Goal: Information Seeking & Learning: Learn about a topic

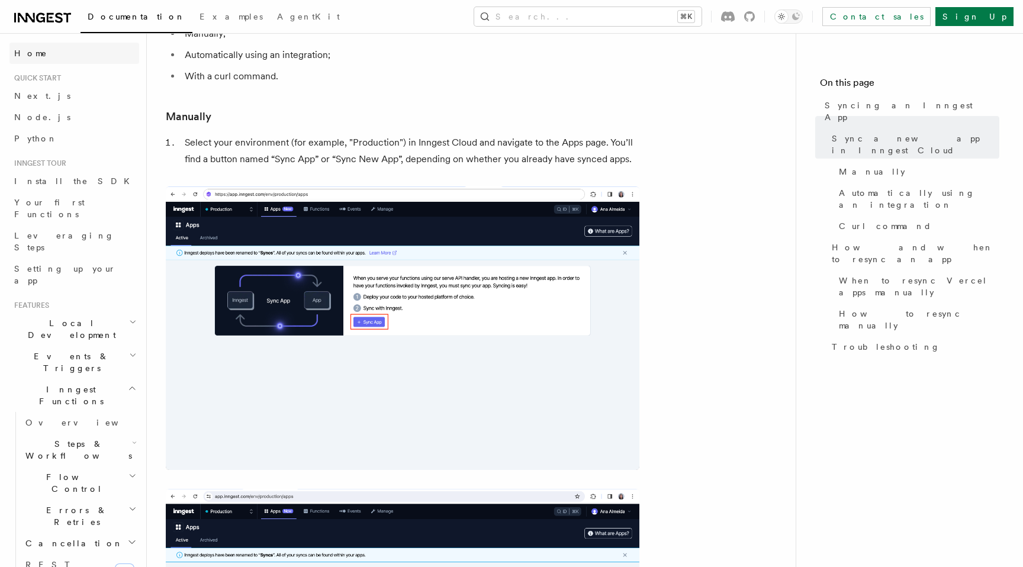
click at [33, 55] on span "Home" at bounding box center [30, 53] width 33 height 12
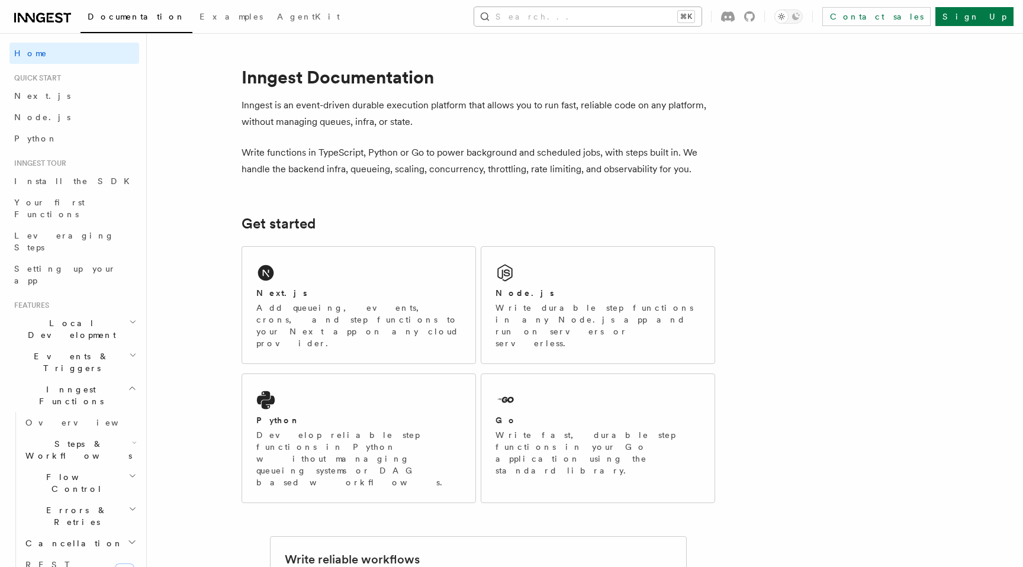
click at [601, 15] on button "Search... ⌘K" at bounding box center [587, 16] width 227 height 19
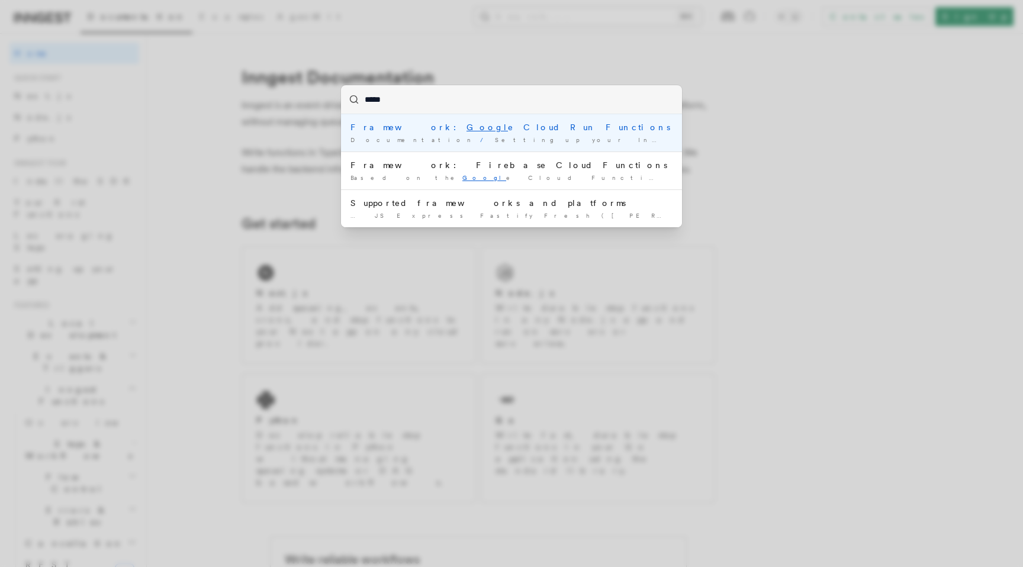
type input "******"
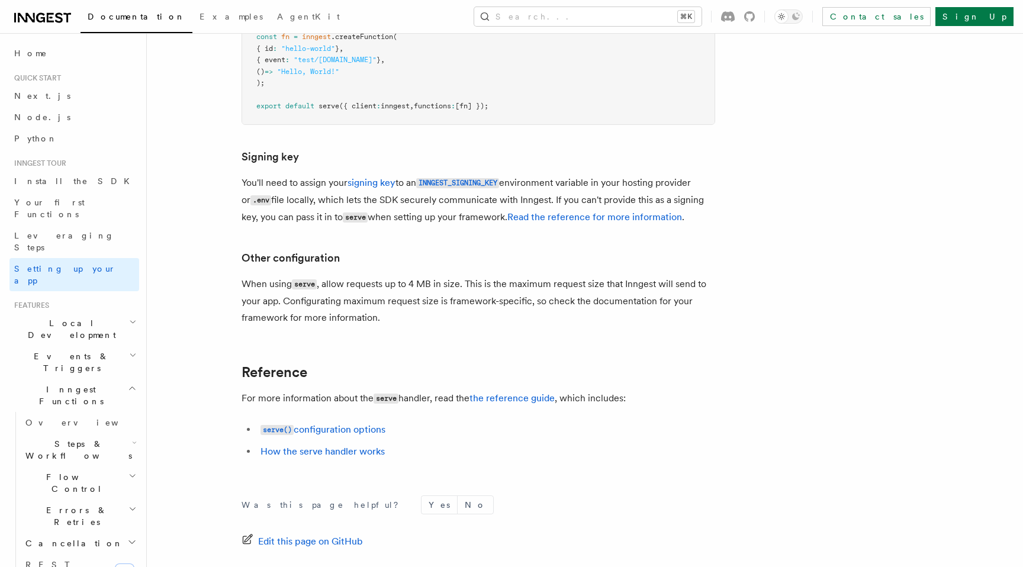
scroll to position [10797, 0]
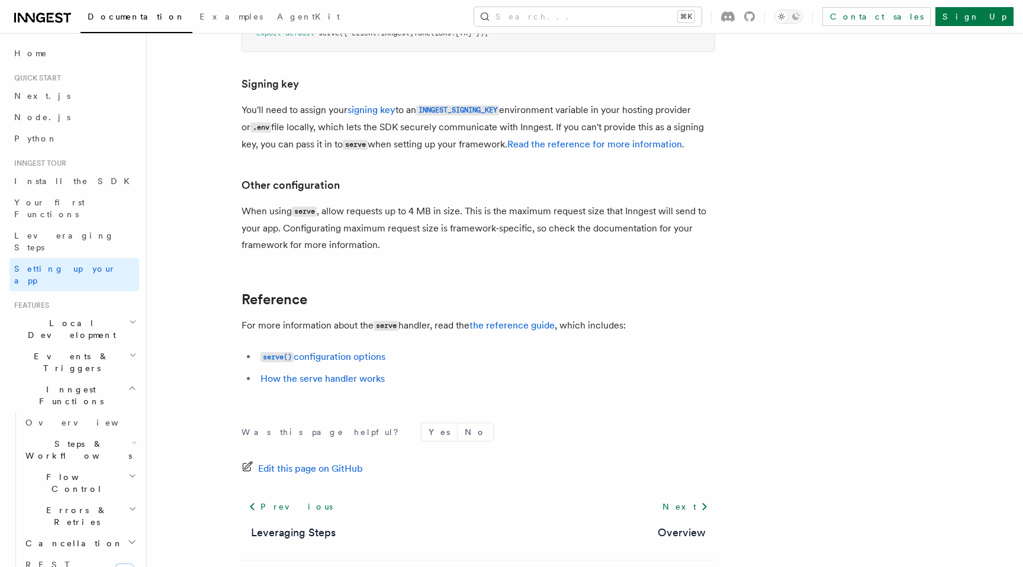
click at [76, 467] on h2 "Flow Control" at bounding box center [80, 483] width 118 height 33
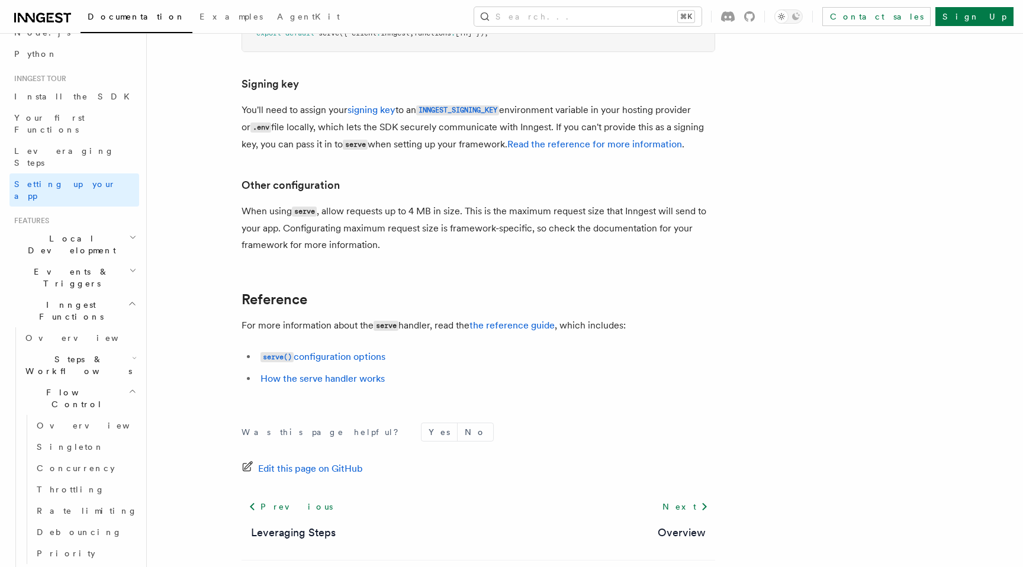
scroll to position [187, 0]
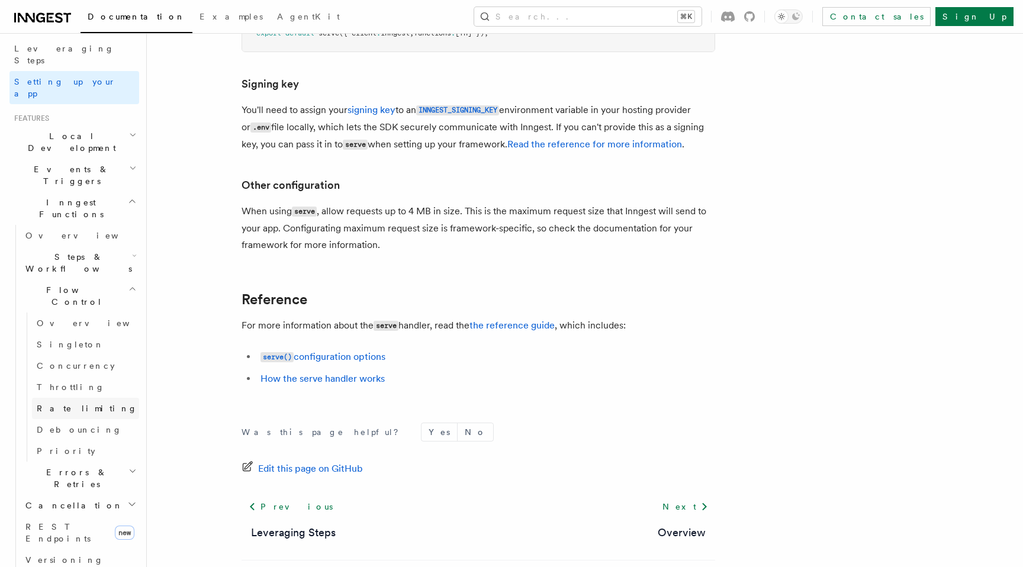
click at [63, 404] on span "Rate limiting" at bounding box center [87, 408] width 101 height 9
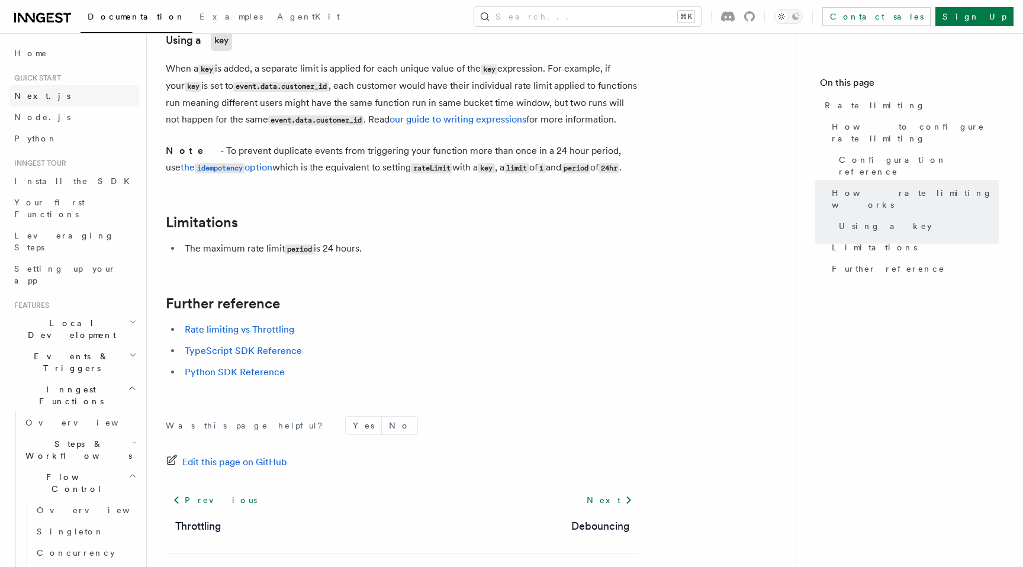
click at [35, 98] on span "Next.js" at bounding box center [42, 95] width 56 height 9
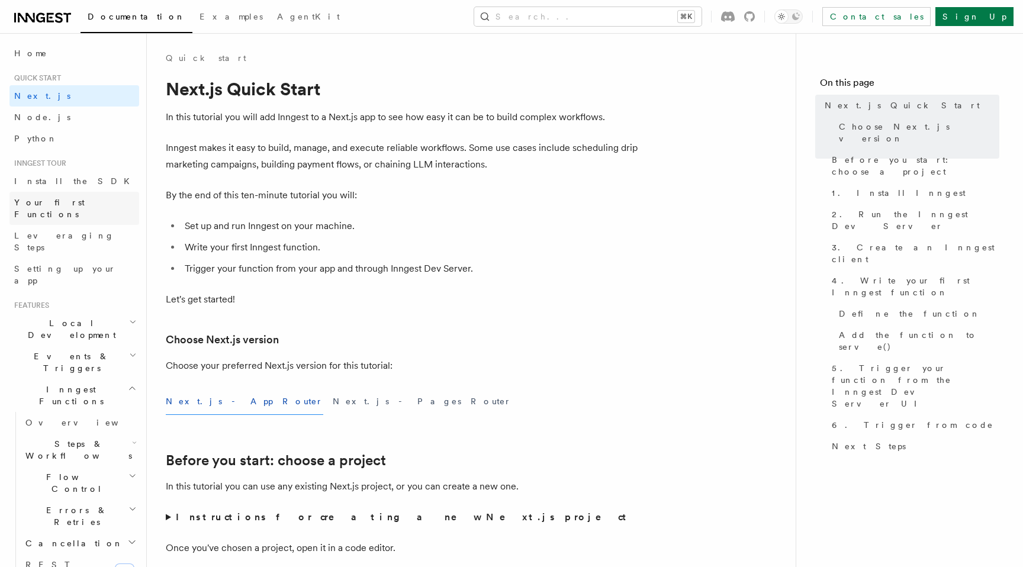
click at [48, 201] on span "Your first Functions" at bounding box center [49, 208] width 70 height 21
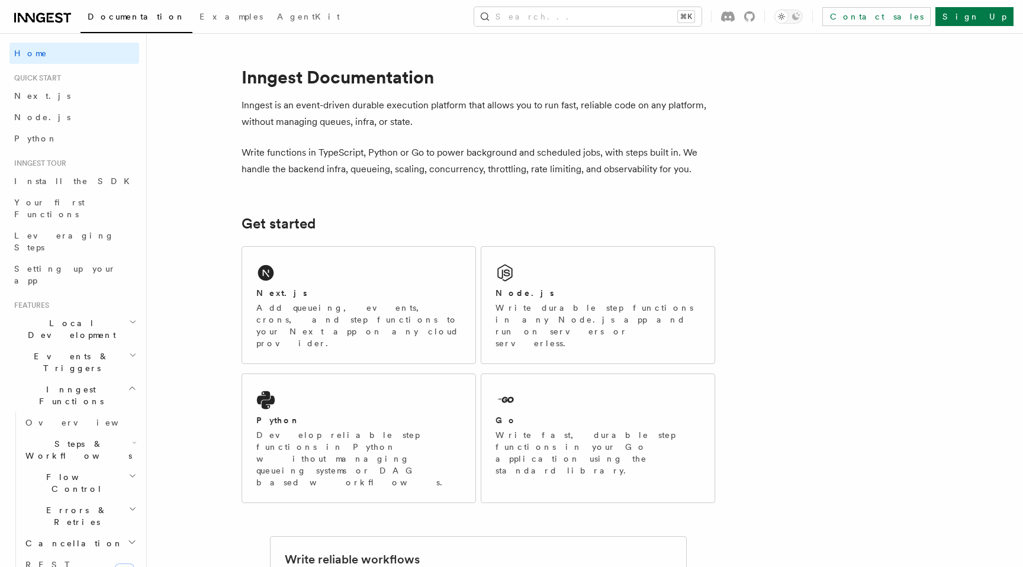
scroll to position [211, 0]
